Goal: Task Accomplishment & Management: Manage account settings

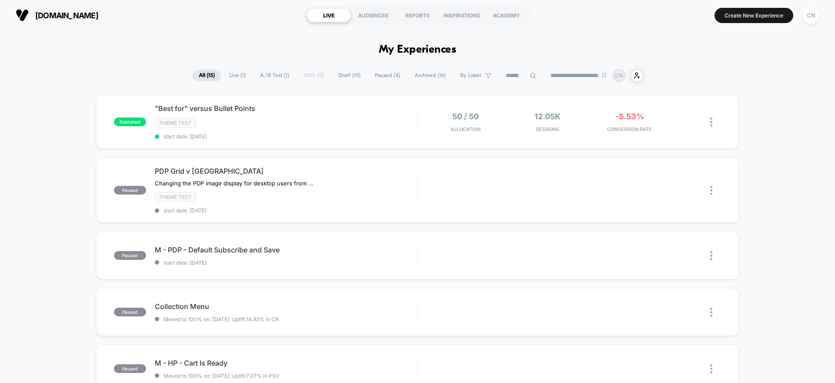
click at [284, 134] on span "start date: [DATE]" at bounding box center [286, 136] width 262 height 7
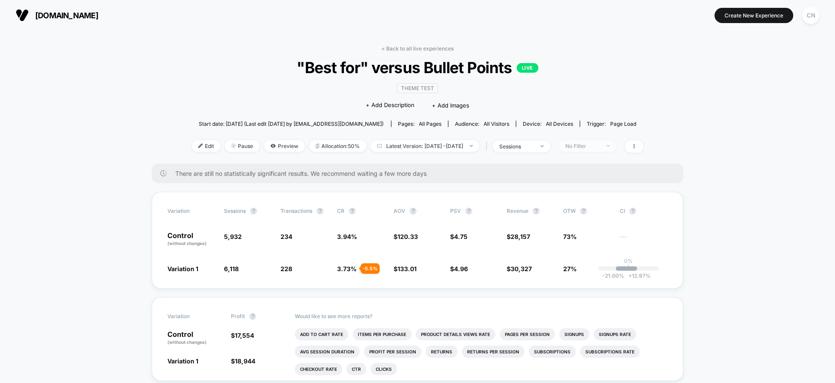
click at [595, 148] on div "No Filter" at bounding box center [582, 146] width 35 height 7
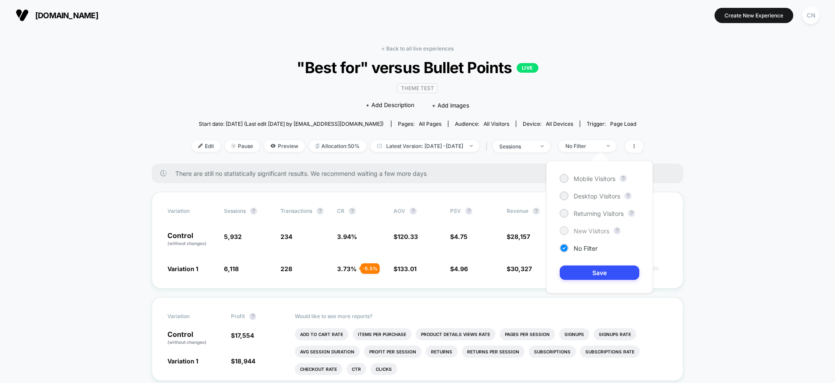
click at [583, 233] on span "New Visitors" at bounding box center [591, 230] width 36 height 7
click at [596, 276] on button "Save" at bounding box center [599, 272] width 80 height 14
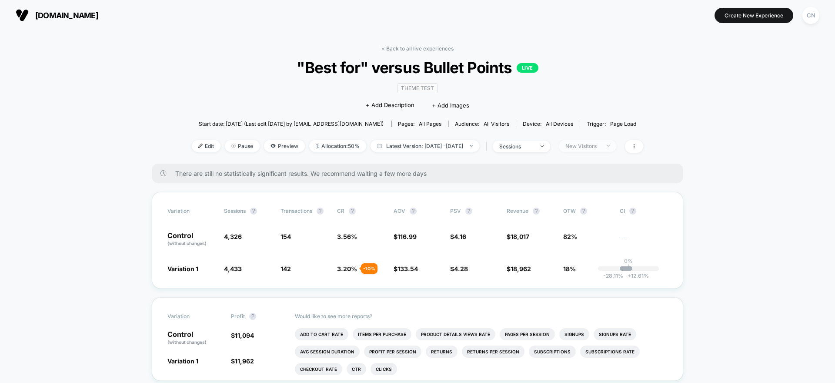
click at [600, 143] on div "New Visitors" at bounding box center [582, 146] width 35 height 7
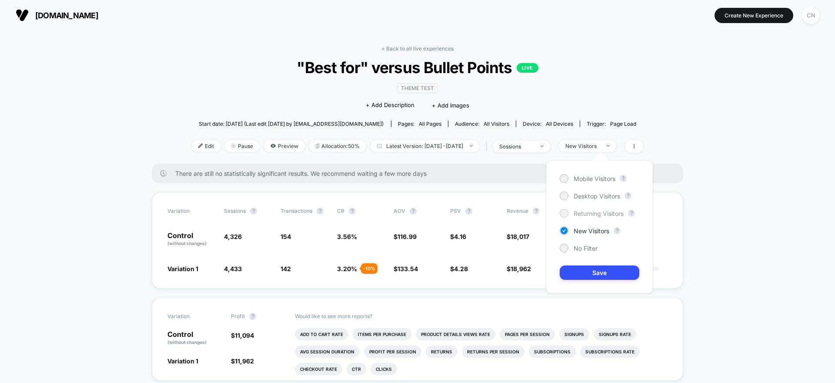
click at [601, 211] on span "Returning Visitors" at bounding box center [598, 213] width 50 height 7
click at [595, 274] on button "Save" at bounding box center [599, 272] width 80 height 14
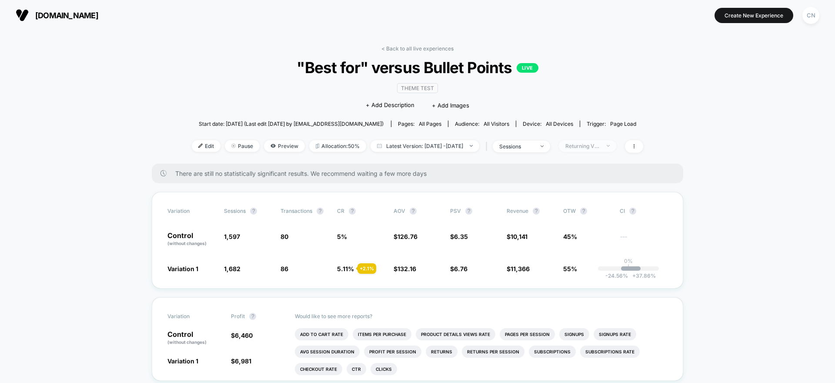
click at [599, 150] on span "Returning Visitors" at bounding box center [587, 146] width 57 height 12
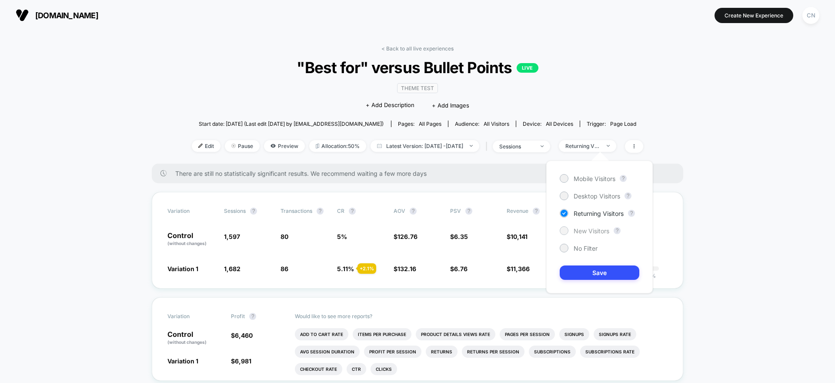
drag, startPoint x: 593, startPoint y: 228, endPoint x: 592, endPoint y: 233, distance: 4.9
click at [593, 228] on span "New Visitors" at bounding box center [591, 230] width 36 height 7
click at [591, 271] on button "Save" at bounding box center [599, 272] width 80 height 14
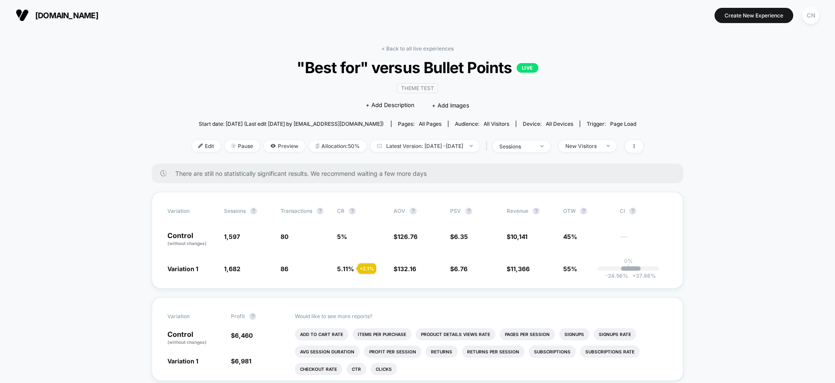
click at [225, 146] on span "Pause" at bounding box center [242, 146] width 35 height 12
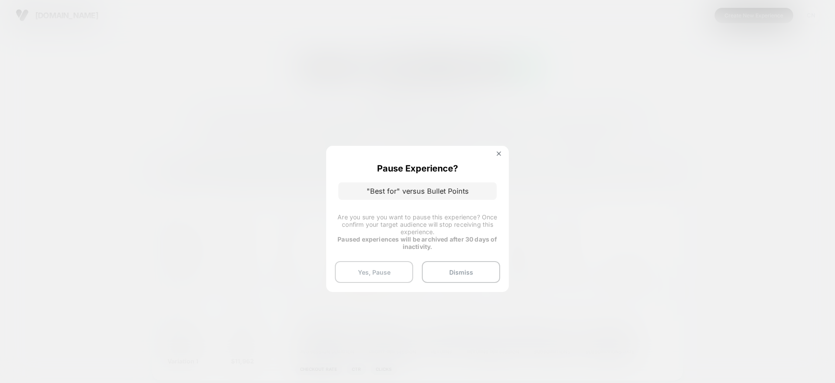
click at [389, 275] on button "Yes, Pause" at bounding box center [374, 272] width 78 height 22
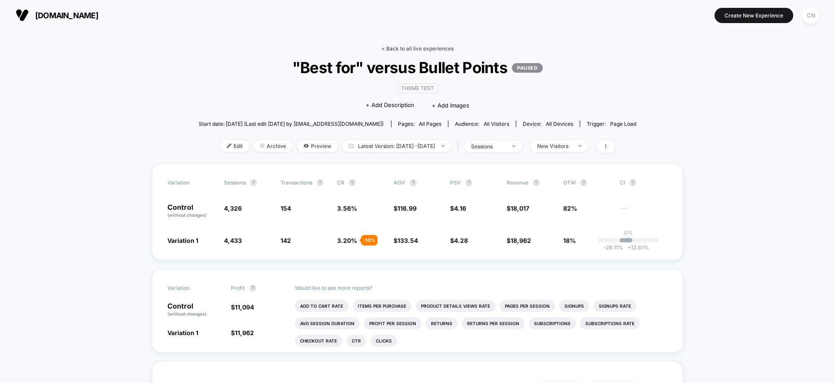
click at [412, 46] on link "< Back to all live experiences" at bounding box center [417, 48] width 72 height 7
